Goal: Obtain resource: Download file/media

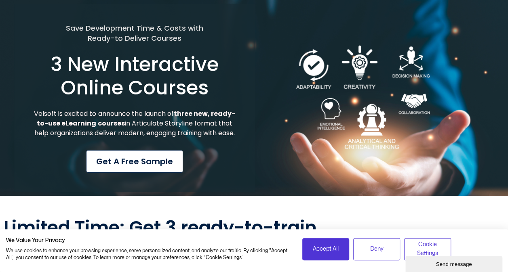
click at [145, 168] on span "Get a Free Sample" at bounding box center [134, 162] width 77 height 12
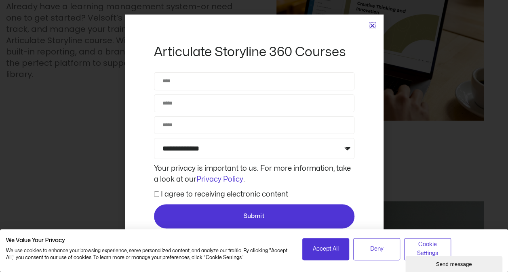
scroll to position [1624, 0]
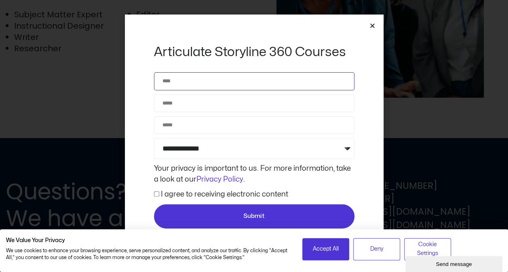
click at [225, 81] on input "Name" at bounding box center [254, 81] width 201 height 18
type input "**********"
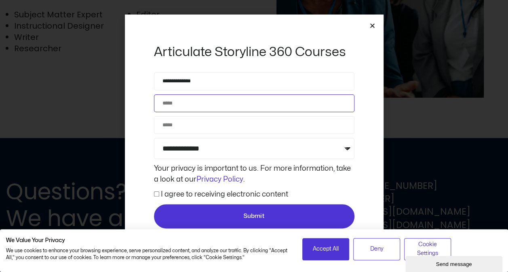
click at [182, 103] on input "Email" at bounding box center [254, 104] width 201 height 18
type input "**********"
click at [173, 126] on input "Phone" at bounding box center [254, 125] width 201 height 18
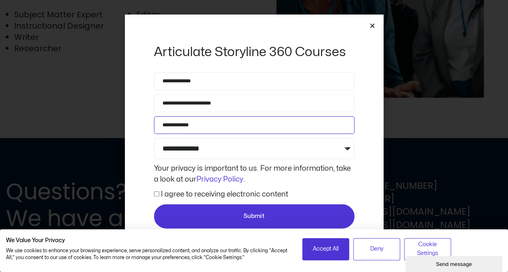
type input "**********"
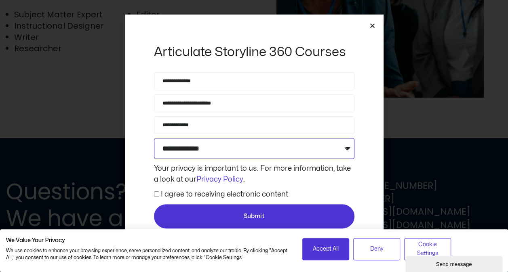
click at [348, 148] on select "**********" at bounding box center [254, 148] width 201 height 21
select select "**********"
click at [154, 138] on select "**********" at bounding box center [254, 148] width 201 height 21
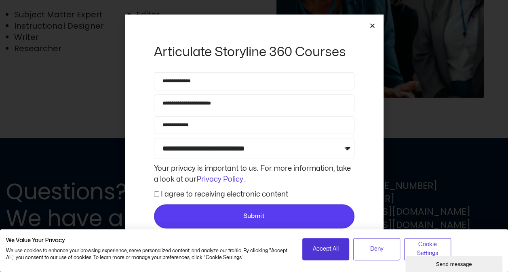
click at [261, 217] on span "Submit" at bounding box center [253, 217] width 21 height 10
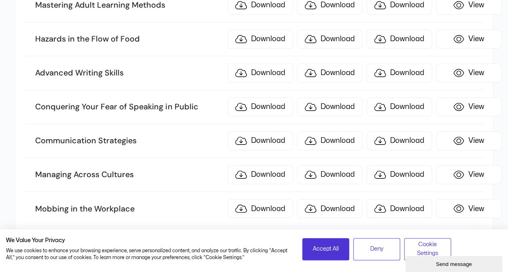
scroll to position [602, 0]
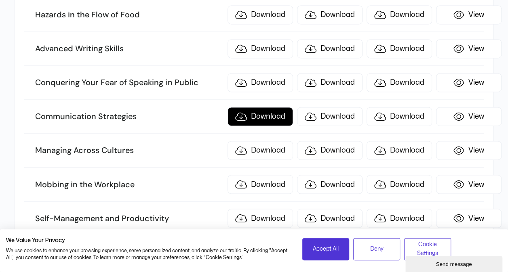
click at [251, 111] on link "Download" at bounding box center [260, 116] width 65 height 19
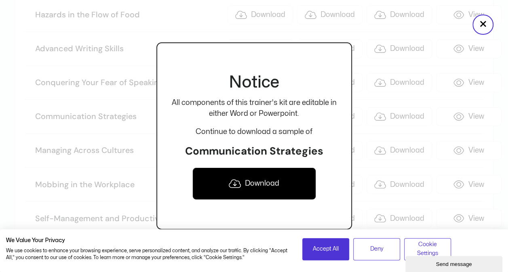
click at [262, 184] on link "Download" at bounding box center [254, 184] width 124 height 32
click at [499, 49] on div at bounding box center [254, 136] width 508 height 272
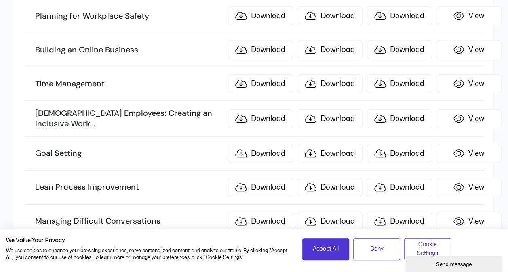
scroll to position [1057, 0]
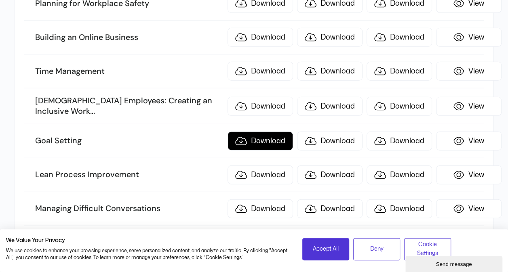
click at [266, 132] on link "Download" at bounding box center [260, 141] width 65 height 19
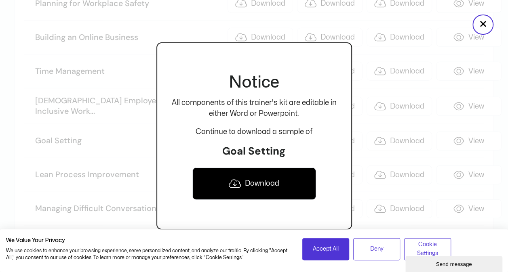
click at [256, 181] on link "Download" at bounding box center [254, 184] width 124 height 32
click at [484, 23] on button "×" at bounding box center [483, 25] width 21 height 20
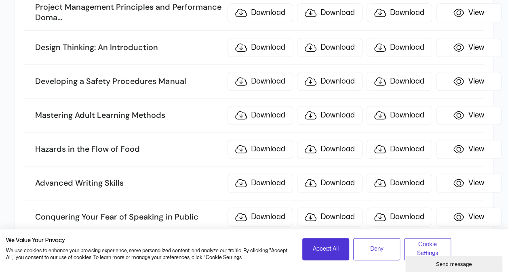
scroll to position [480, 0]
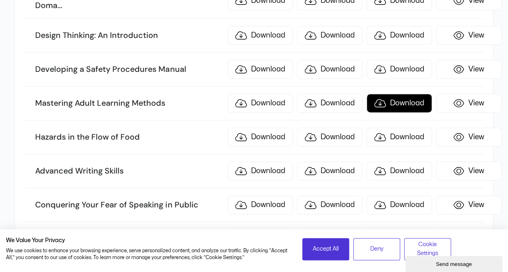
click at [397, 101] on link "Download" at bounding box center [399, 103] width 65 height 19
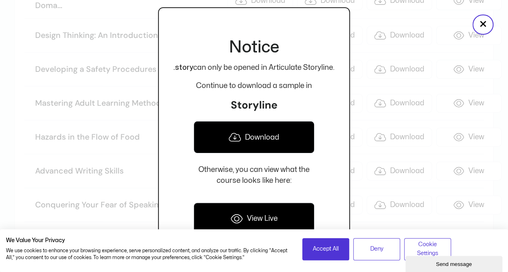
click at [260, 140] on link "Download" at bounding box center [254, 137] width 121 height 32
click at [488, 29] on button "×" at bounding box center [483, 25] width 21 height 20
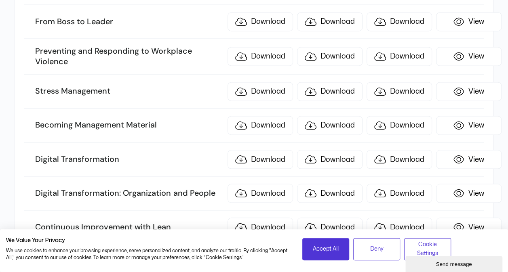
scroll to position [2148, 0]
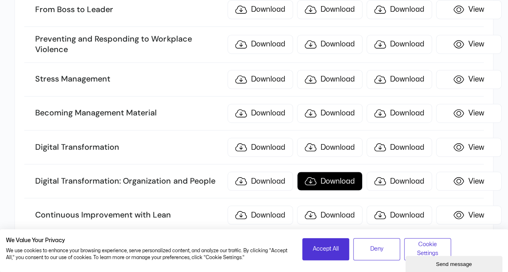
click at [327, 172] on link "Download" at bounding box center [329, 181] width 65 height 19
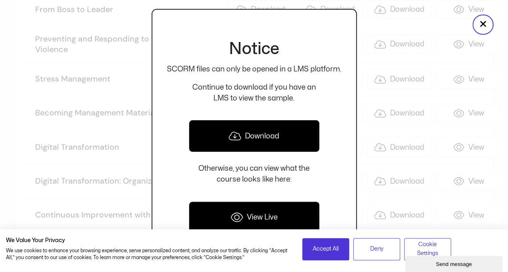
click at [267, 139] on link "Download" at bounding box center [254, 136] width 131 height 32
click at [485, 21] on button "×" at bounding box center [483, 25] width 21 height 20
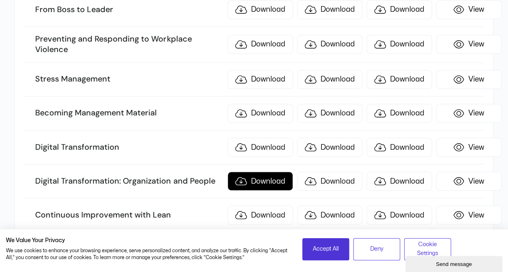
click at [268, 172] on link "Download" at bounding box center [260, 181] width 65 height 19
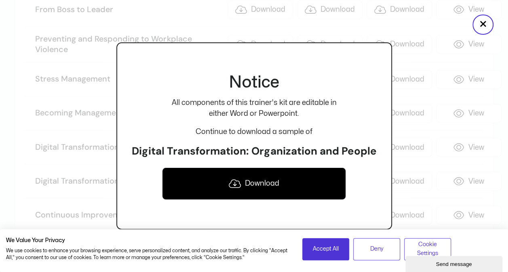
click at [257, 186] on link "Download" at bounding box center [254, 184] width 184 height 32
click at [480, 25] on button "×" at bounding box center [483, 25] width 21 height 20
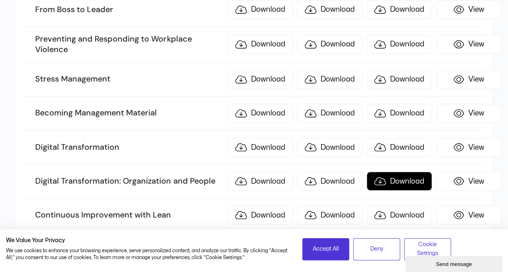
click at [402, 172] on link "Download" at bounding box center [399, 181] width 65 height 19
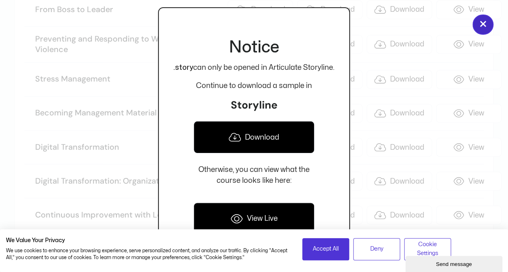
click at [477, 22] on button "×" at bounding box center [483, 25] width 21 height 20
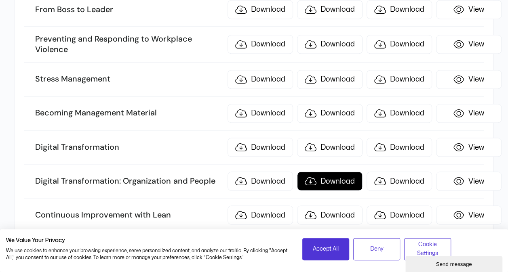
click at [330, 172] on link "Download" at bounding box center [329, 181] width 65 height 19
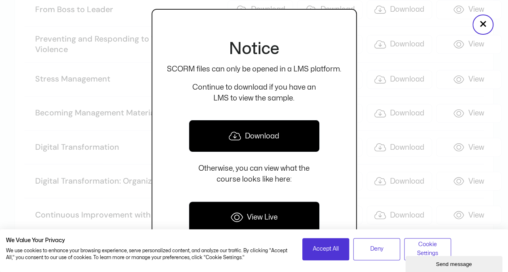
click at [495, 81] on div at bounding box center [254, 136] width 508 height 272
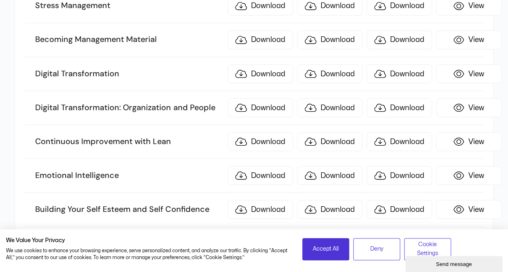
scroll to position [2234, 0]
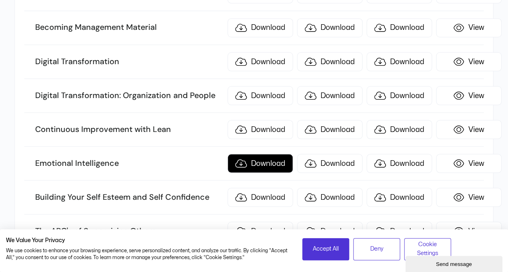
click at [271, 154] on link "Download" at bounding box center [260, 163] width 65 height 19
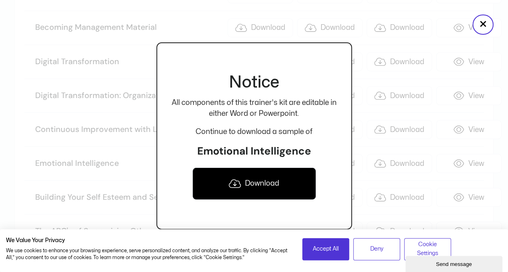
click at [253, 182] on link "Download" at bounding box center [254, 184] width 124 height 32
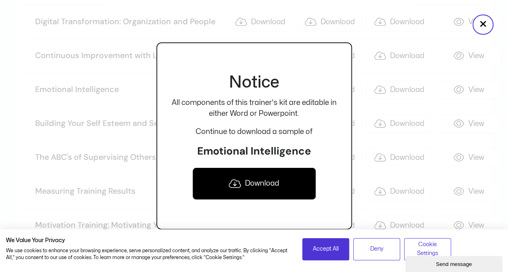
scroll to position [2320, 0]
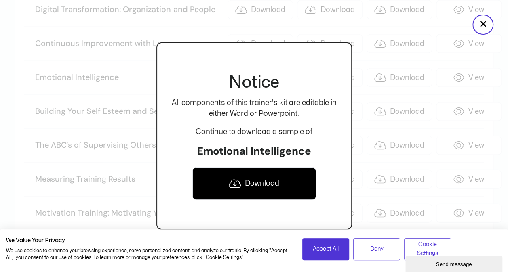
click at [10, 179] on div at bounding box center [254, 136] width 508 height 272
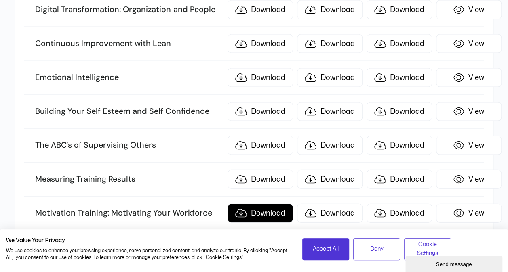
click at [276, 204] on link "Download" at bounding box center [260, 213] width 65 height 19
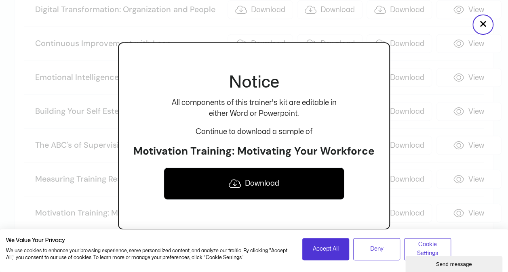
click at [262, 185] on link "Download" at bounding box center [254, 184] width 181 height 32
click at [481, 23] on button "×" at bounding box center [483, 25] width 21 height 20
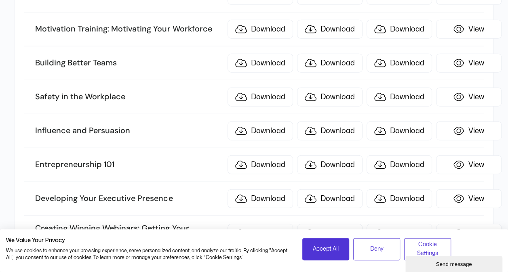
scroll to position [2516, 0]
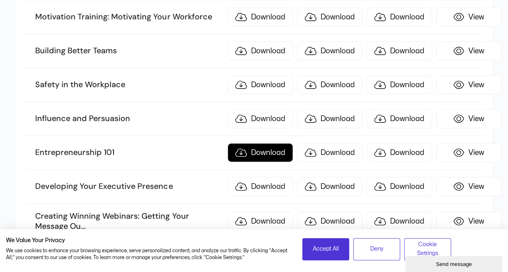
click at [266, 144] on link "Download" at bounding box center [260, 153] width 65 height 19
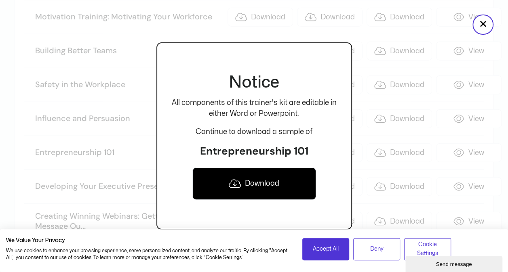
click at [255, 186] on link "Download" at bounding box center [254, 184] width 124 height 32
click at [482, 26] on button "×" at bounding box center [483, 25] width 21 height 20
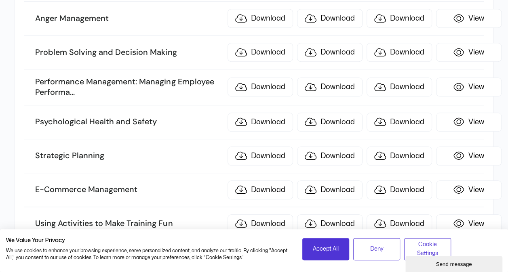
scroll to position [3313, 0]
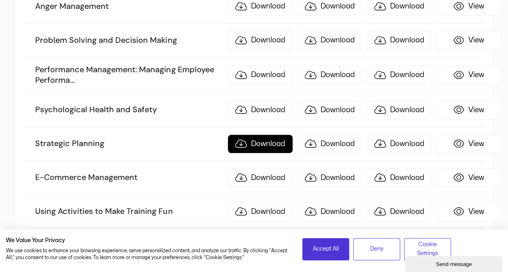
click at [271, 135] on link "Download" at bounding box center [260, 144] width 65 height 19
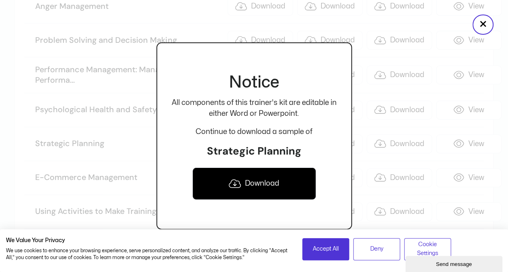
click at [254, 183] on link "Download" at bounding box center [254, 184] width 124 height 32
click at [485, 23] on button "×" at bounding box center [483, 25] width 21 height 20
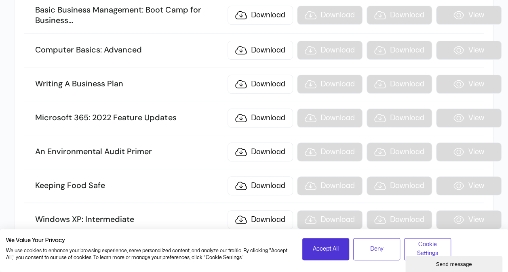
scroll to position [0, 0]
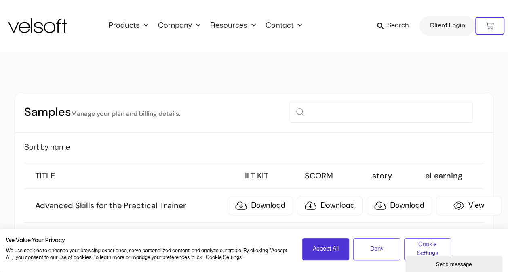
click at [401, 23] on span "Search" at bounding box center [398, 26] width 22 height 11
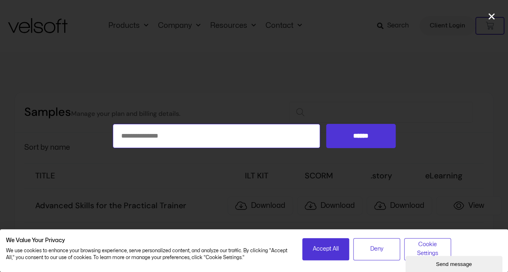
click at [172, 139] on input "Search for:" at bounding box center [217, 136] width 208 height 24
type input "**********"
click at [326, 124] on input "******" at bounding box center [360, 136] width 69 height 24
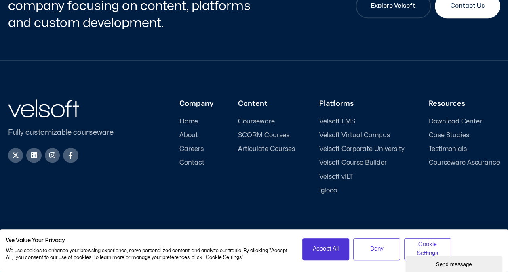
click at [266, 122] on span "Courseware" at bounding box center [256, 122] width 37 height 8
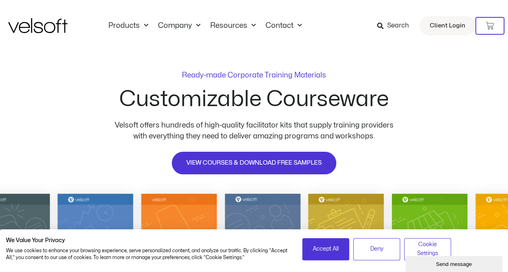
click at [153, 19] on div "Products All Products Content ILT Courseware Storyline 360 Courses SCORM Course…" at bounding box center [254, 26] width 492 height 52
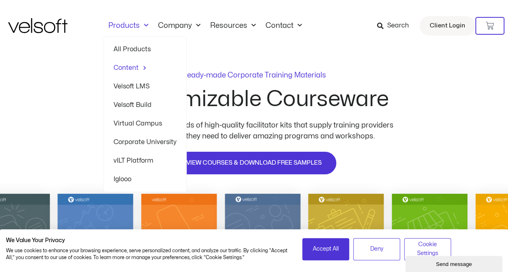
click at [147, 27] on span "Menu" at bounding box center [144, 25] width 8 height 13
